Goal: Answer question/provide support

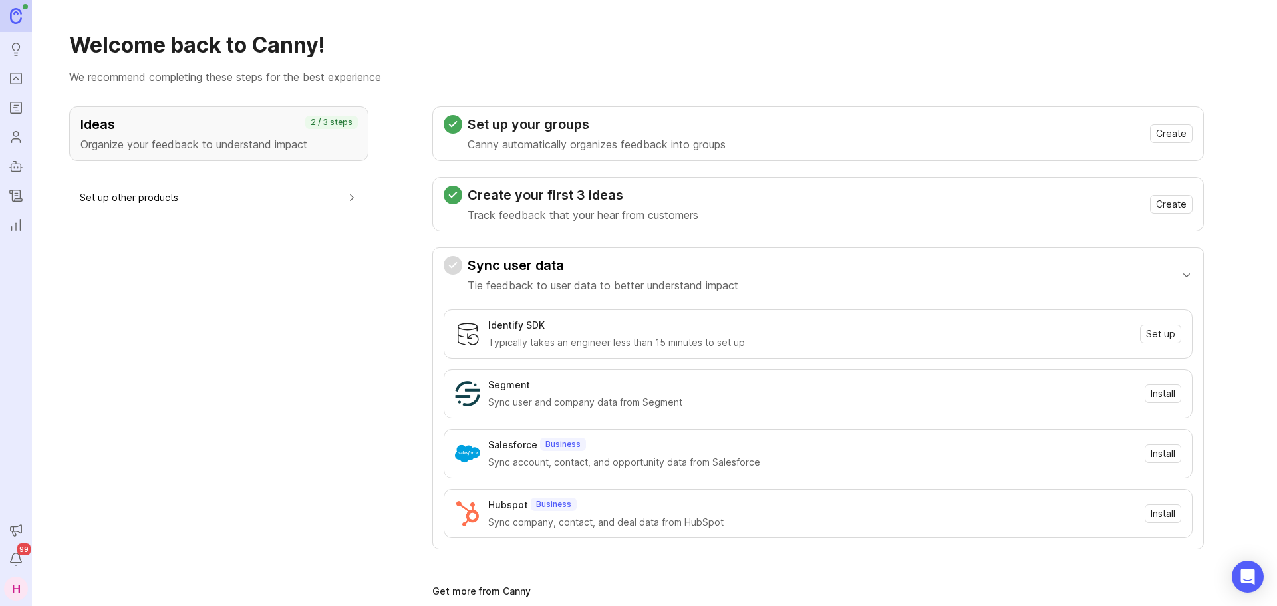
click at [17, 77] on icon "Portal" at bounding box center [16, 79] width 15 height 16
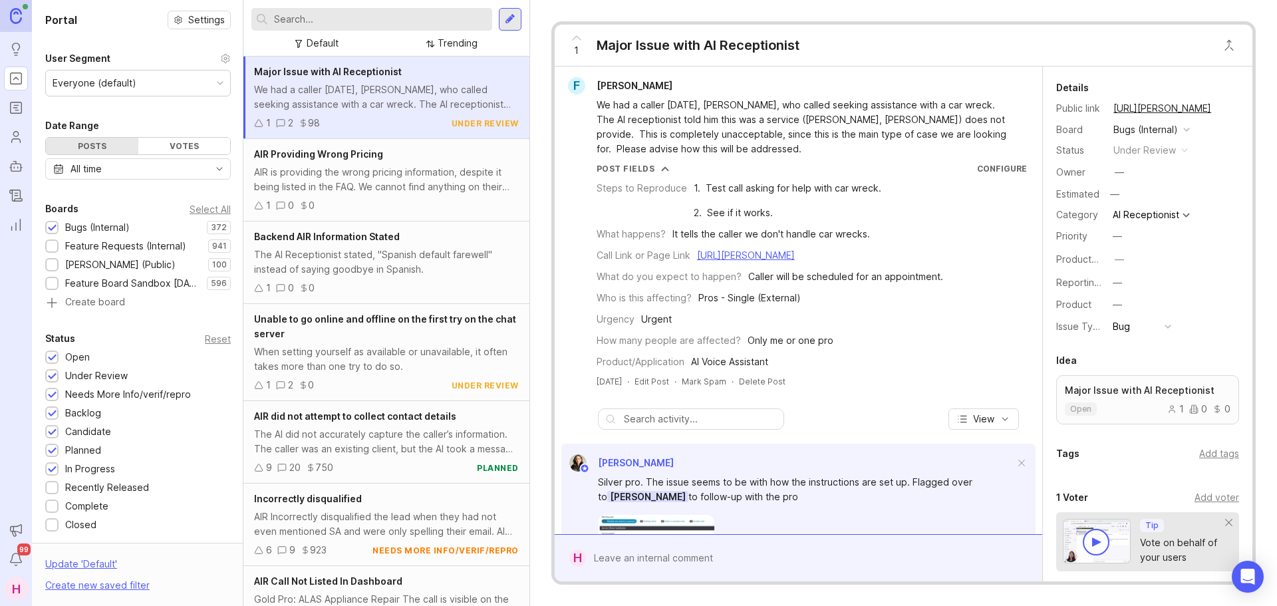
click at [327, 22] on input "text" at bounding box center [380, 19] width 213 height 15
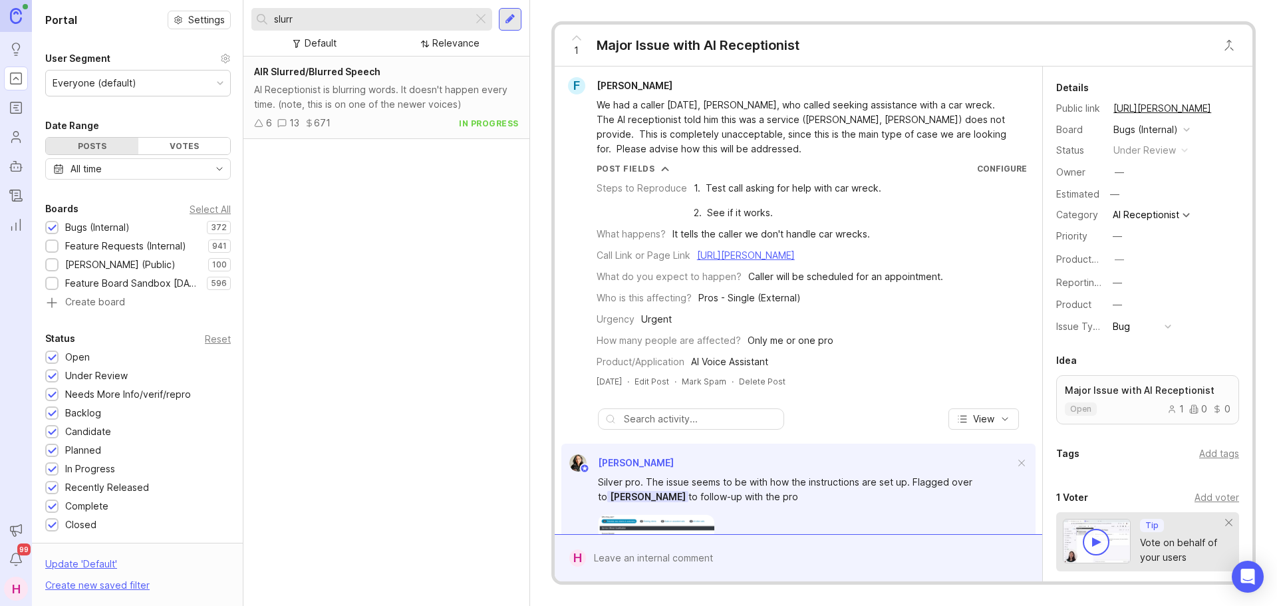
type input "slurr"
click at [371, 83] on div "AI Receptionist is blurring words. It doesn't happen every time. (note, this is…" at bounding box center [386, 96] width 265 height 29
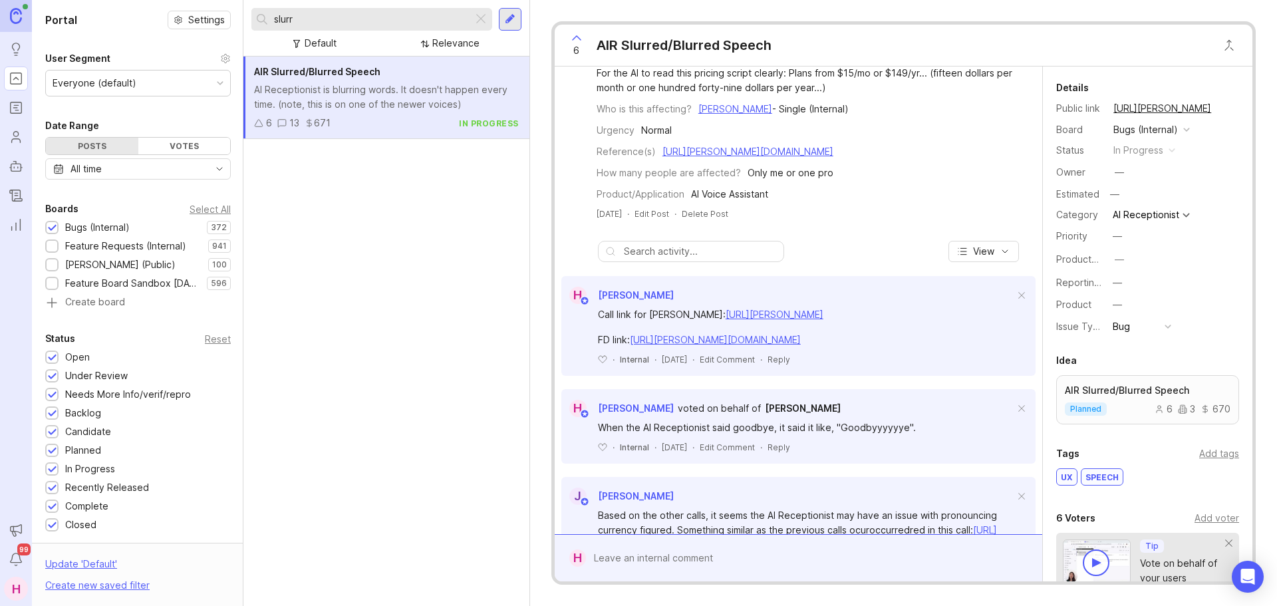
scroll to position [266, 0]
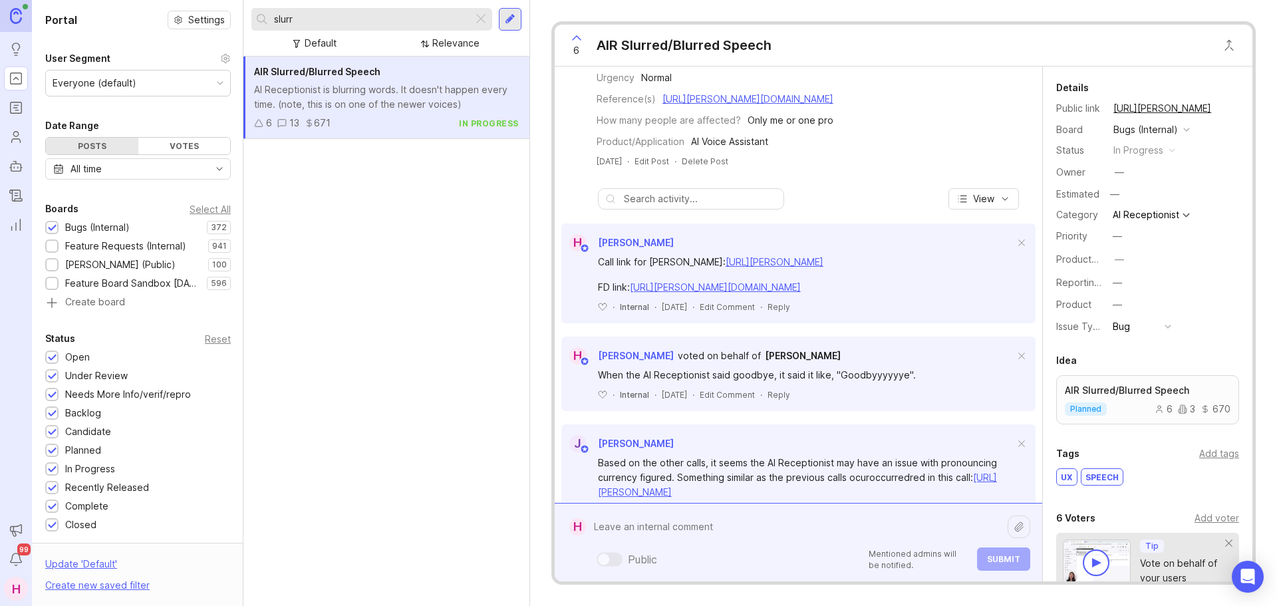
click at [718, 550] on div "Public Mentioned admins will be notified. Submit" at bounding box center [808, 542] width 444 height 57
paste textarea "[URL][PERSON_NAME]"
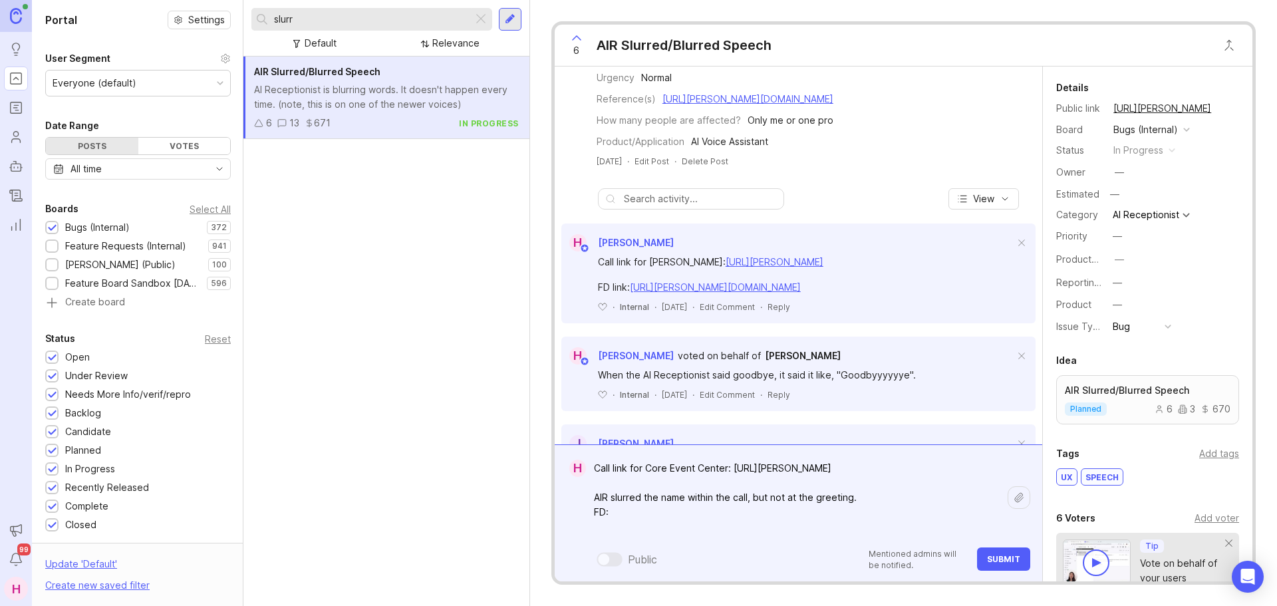
paste textarea "[URL][PERSON_NAME][DOMAIN_NAME]"
type textarea "Call link for Core Event Center: [URL][PERSON_NAME] AIR slurred the name within…"
click at [994, 563] on span "Submit" at bounding box center [1003, 559] width 33 height 10
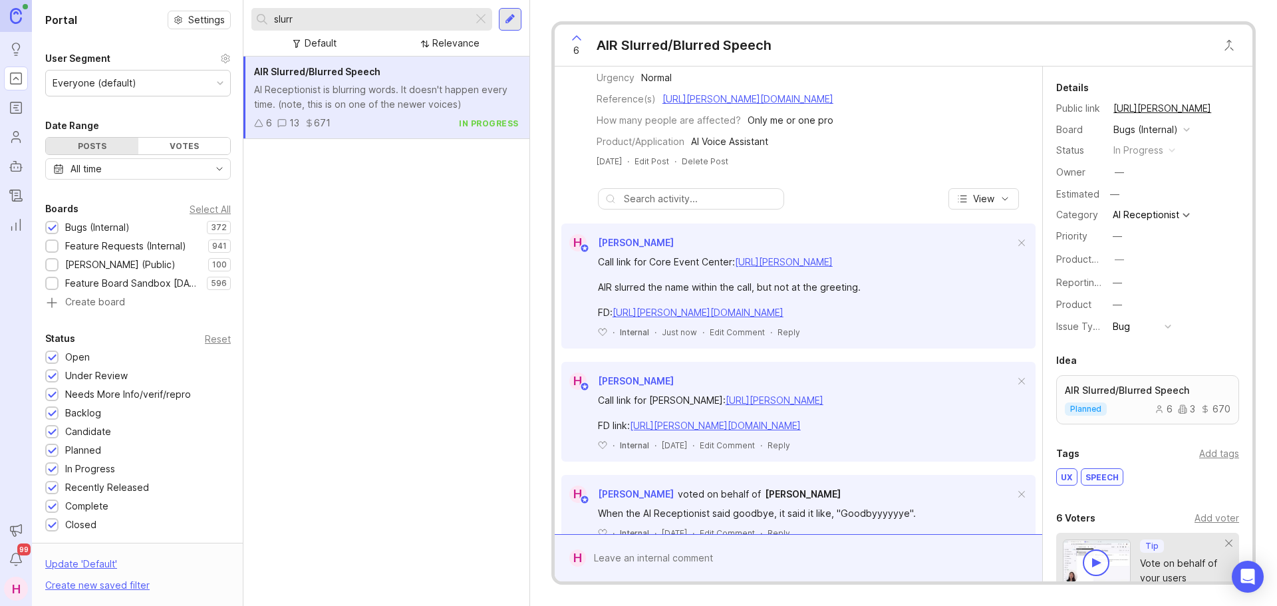
click at [484, 16] on div at bounding box center [481, 19] width 16 height 17
